Goal: Task Accomplishment & Management: Manage account settings

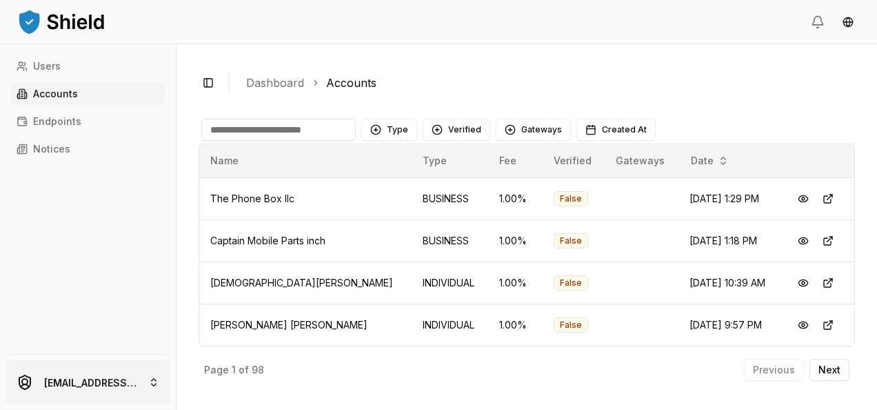
click at [90, 376] on html "Users Accounts Endpoints Notices ferminmorello@gmail.com Toggle Sidebar Dashboa…" at bounding box center [438, 205] width 877 height 410
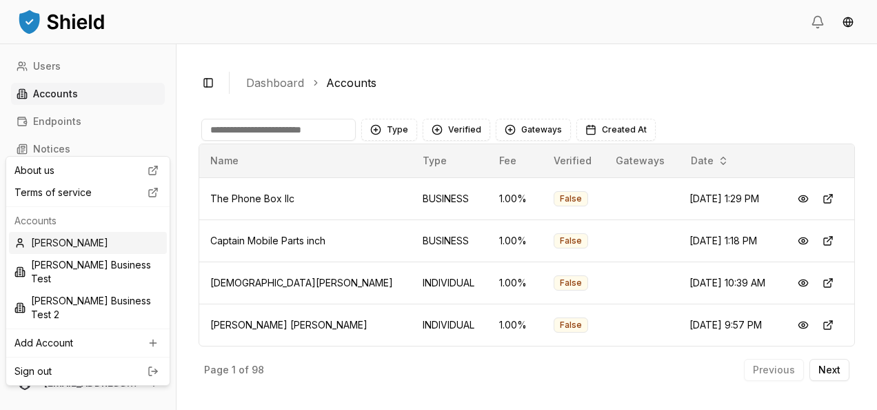
click at [110, 245] on div "[PERSON_NAME]" at bounding box center [88, 243] width 158 height 22
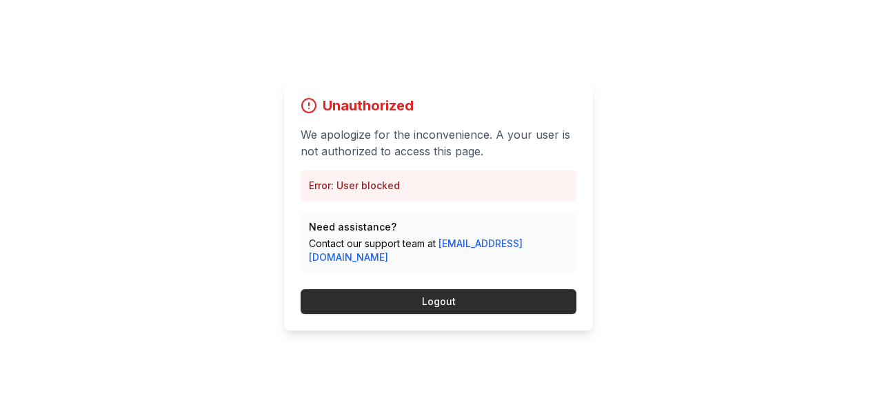
click at [461, 294] on button "Logout" at bounding box center [439, 301] width 276 height 25
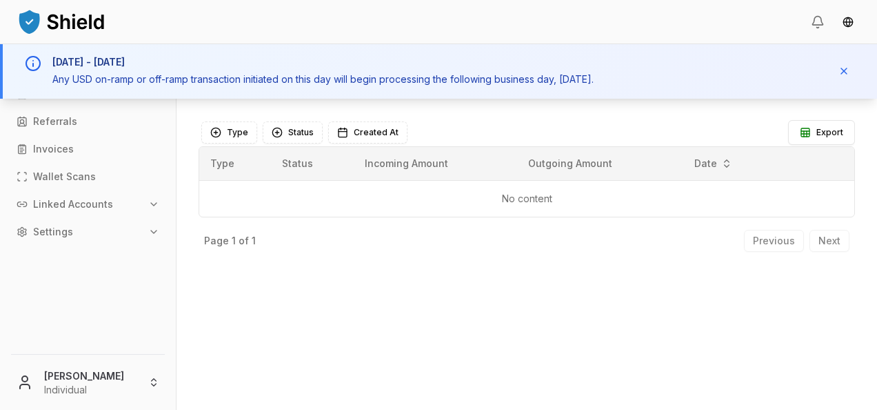
click at [90, 408] on div "[PERSON_NAME] Individual" at bounding box center [88, 378] width 176 height 61
click at [95, 390] on html "Transactions Virtual Account Referrals Invoices Wallet Scans Linked Accounts Se…" at bounding box center [438, 205] width 877 height 410
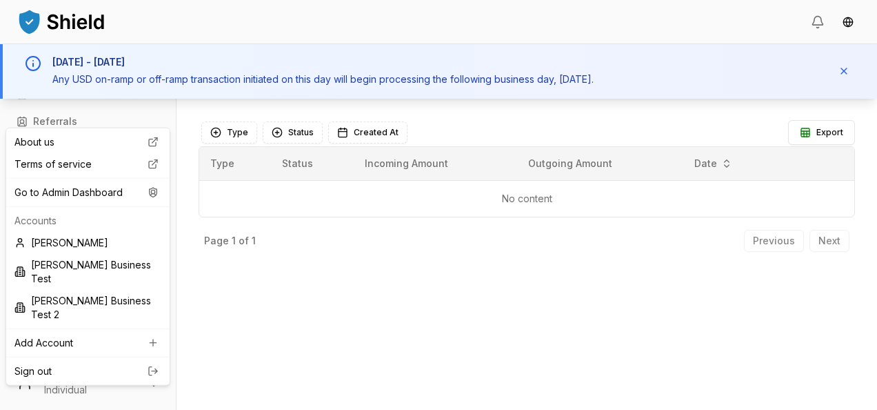
click at [488, 319] on html "Transactions Virtual Account Referrals Invoices Wallet Scans Linked Accounts Se…" at bounding box center [438, 205] width 877 height 410
